Goal: Task Accomplishment & Management: Manage account settings

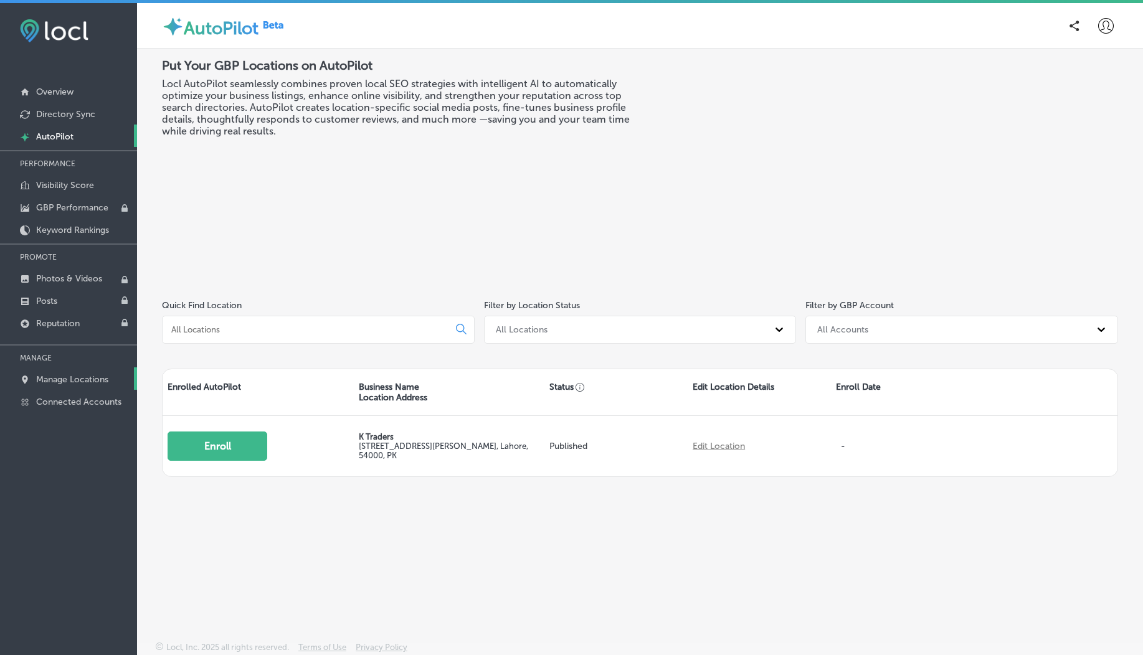
click at [75, 380] on link "Manage Locations" at bounding box center [68, 378] width 137 height 22
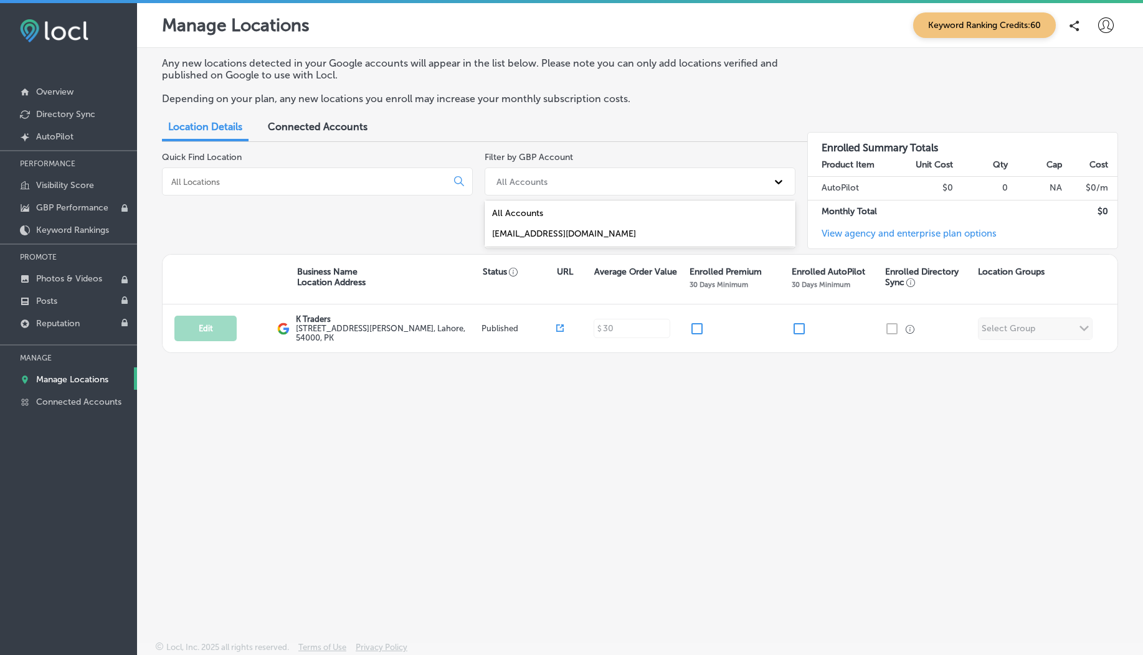
click at [561, 180] on div "All Accounts" at bounding box center [628, 181] width 277 height 21
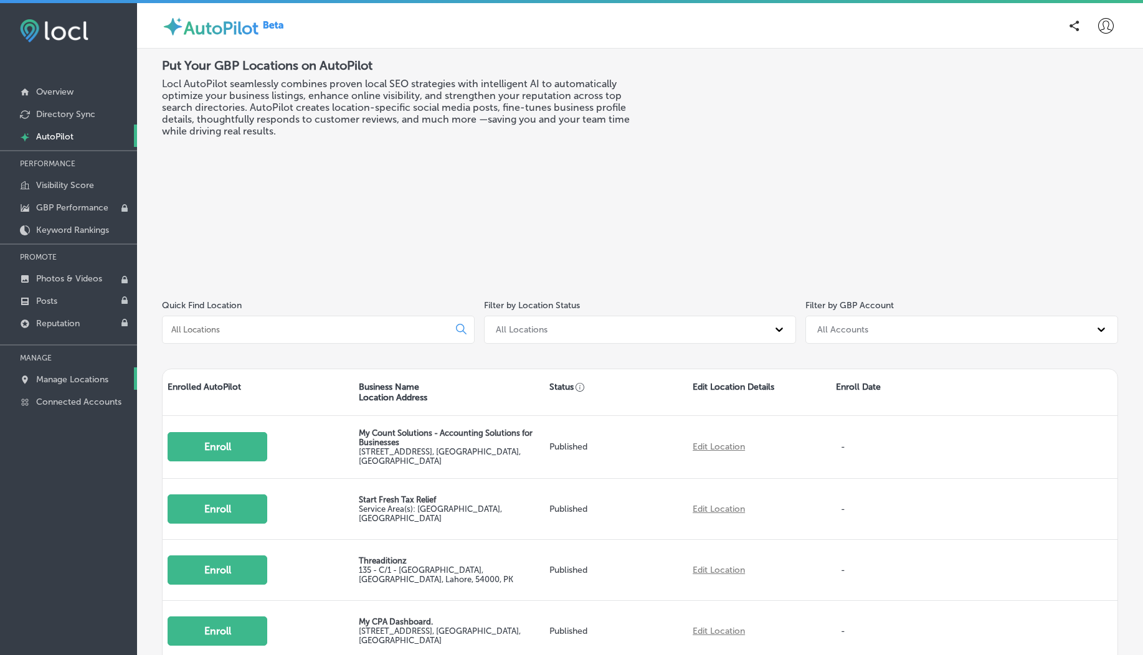
click at [62, 377] on p "Manage Locations" at bounding box center [72, 379] width 72 height 11
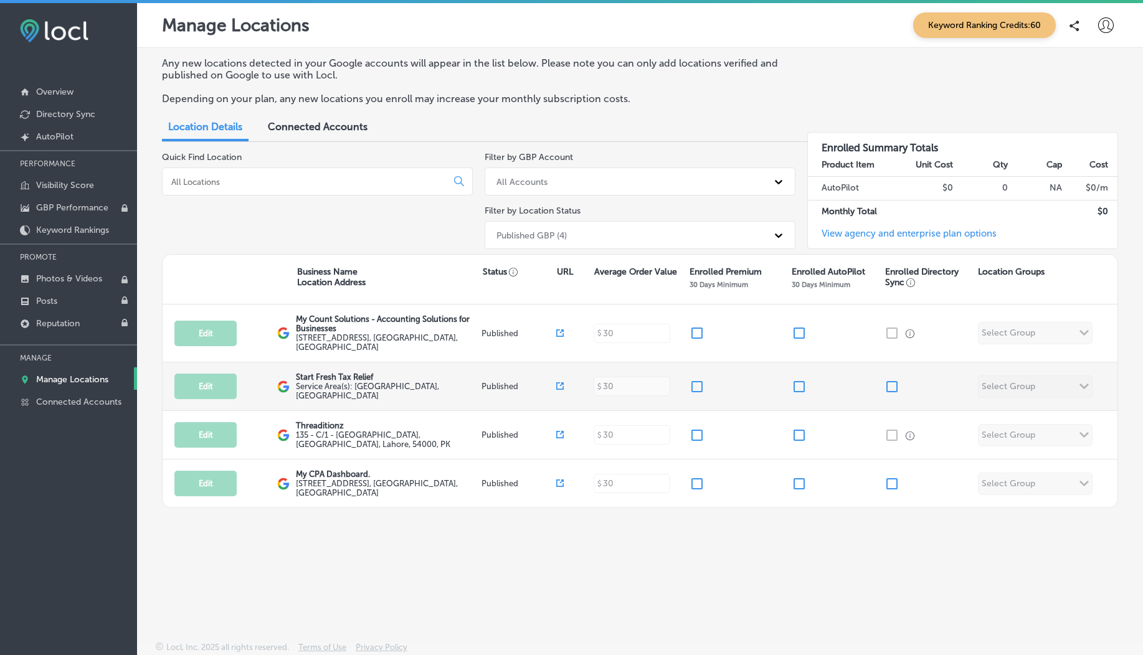
click at [561, 384] on icon at bounding box center [561, 384] width 4 height 4
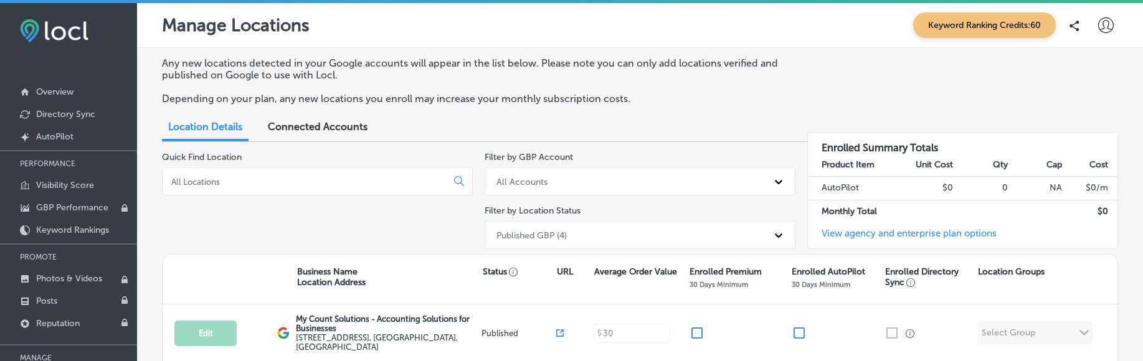
click at [1072, 88] on div "Any new locations detected in your Google accounts will appear in the list belo…" at bounding box center [640, 85] width 956 height 57
click at [1097, 35] on div at bounding box center [1105, 25] width 25 height 25
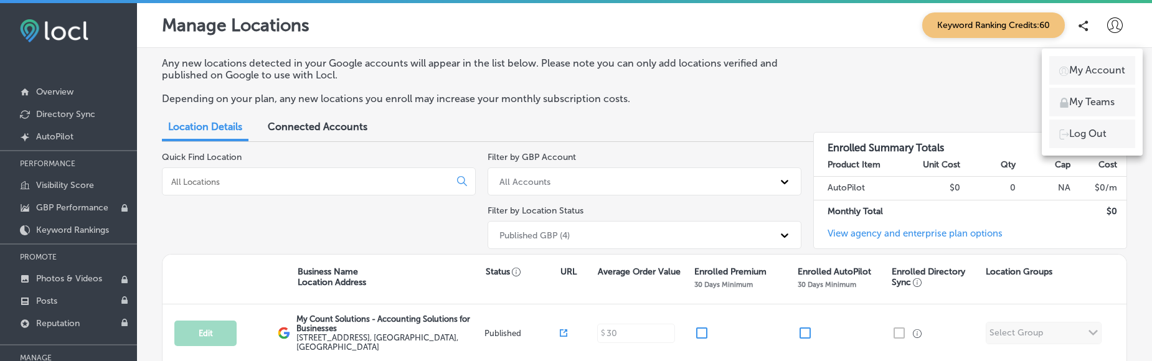
click at [1087, 70] on p "My Account" at bounding box center [1097, 70] width 56 height 15
select select "US"
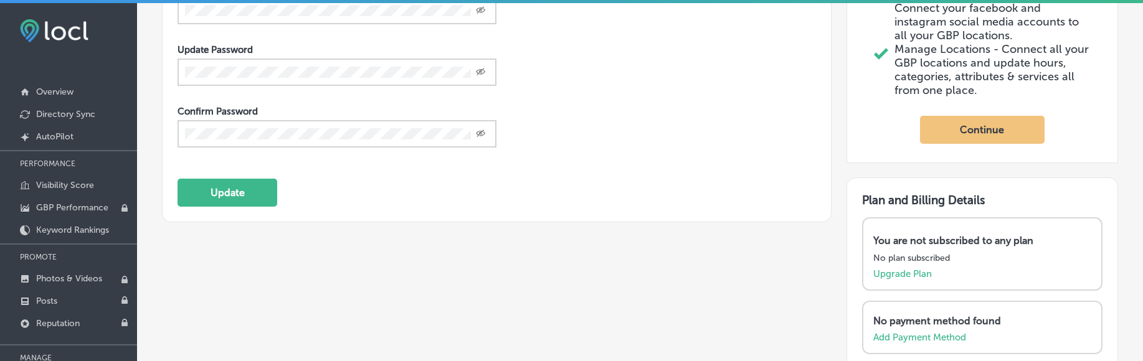
scroll to position [57, 0]
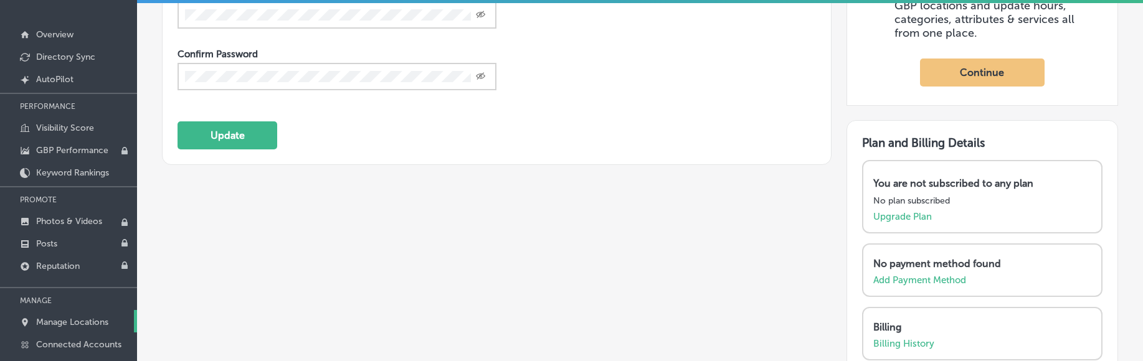
click at [77, 321] on p "Manage Locations" at bounding box center [72, 322] width 72 height 11
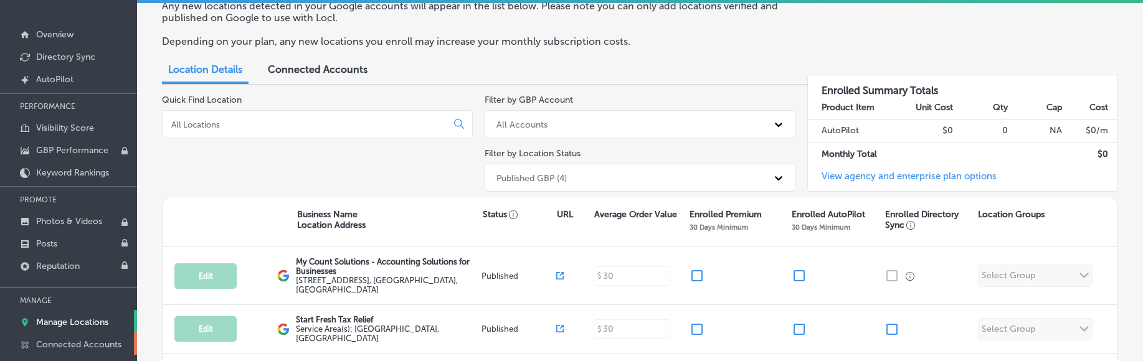
click at [107, 339] on p "Connected Accounts" at bounding box center [78, 344] width 85 height 11
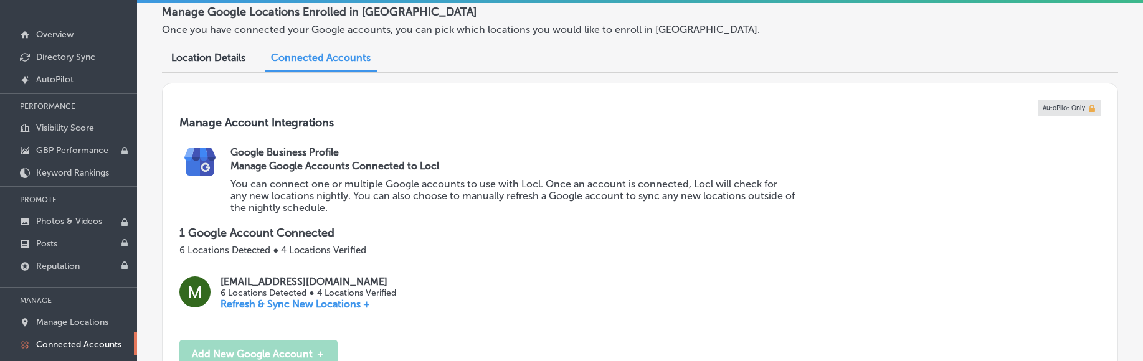
scroll to position [111, 0]
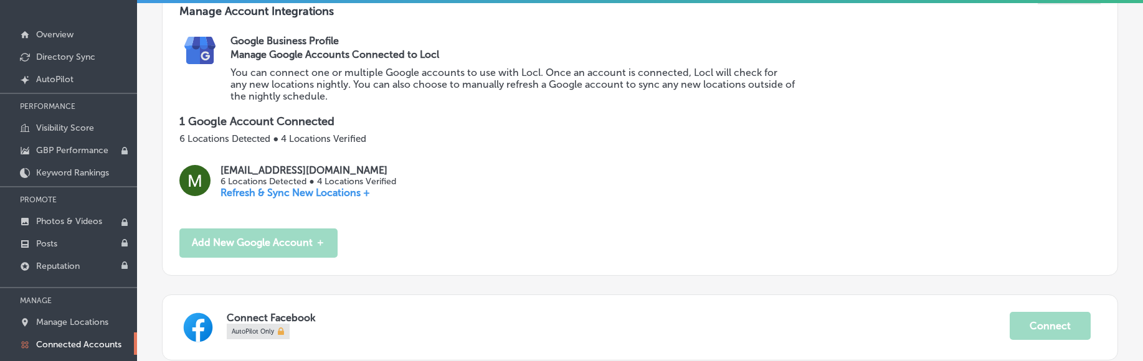
click at [224, 170] on p "[EMAIL_ADDRESS][DOMAIN_NAME]" at bounding box center [307, 170] width 175 height 12
copy p "[EMAIL_ADDRESS][DOMAIN_NAME]"
